Goal: Information Seeking & Learning: Learn about a topic

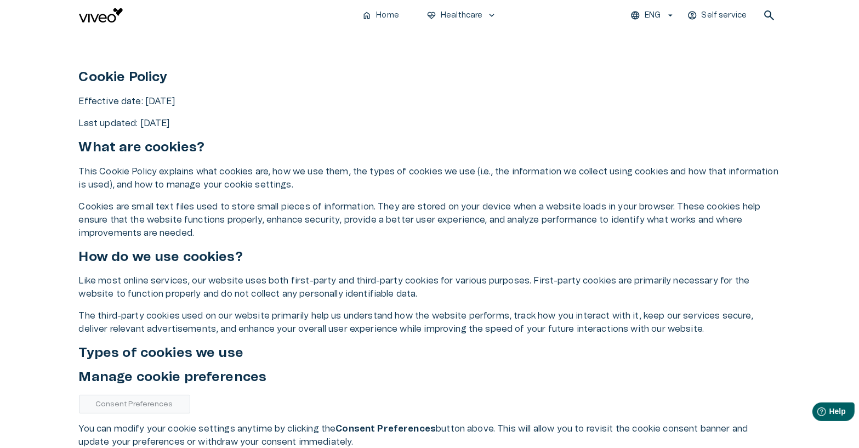
click at [314, 191] on p "This Cookie Policy explains what cookies are, how we use them, the types of coo…" at bounding box center [430, 178] width 702 height 26
